Goal: Information Seeking & Learning: Learn about a topic

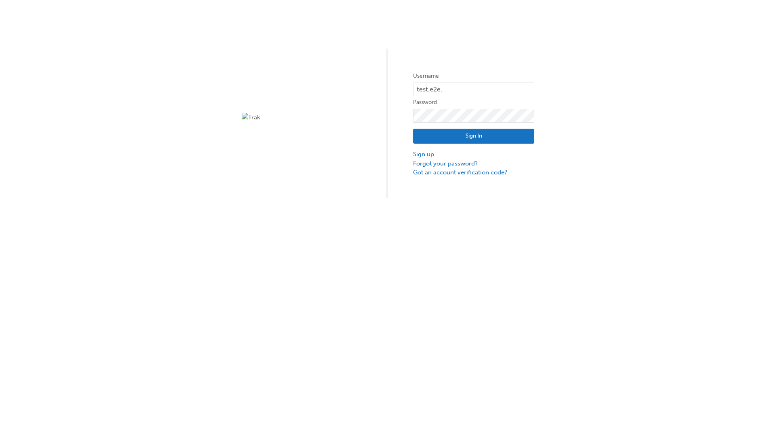
type input "test.e2e.user14"
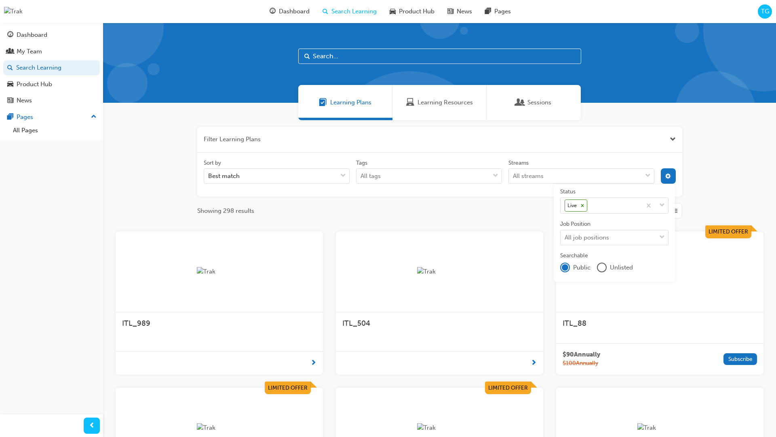
scroll to position [145, 0]
